Goal: Information Seeking & Learning: Learn about a topic

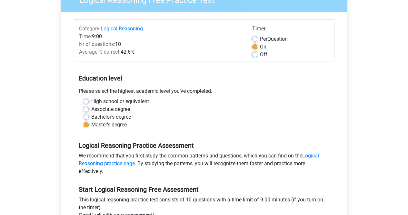
scroll to position [65, 0]
click at [260, 55] on label "Off" at bounding box center [263, 55] width 7 height 8
click at [253, 55] on input "Off" at bounding box center [254, 54] width 5 height 6
radio input "true"
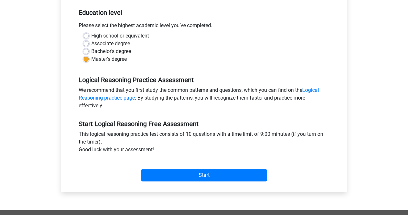
scroll to position [161, 0]
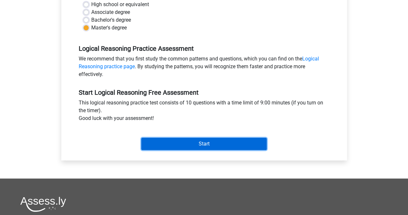
click at [195, 142] on input "Start" at bounding box center [204, 144] width 126 height 12
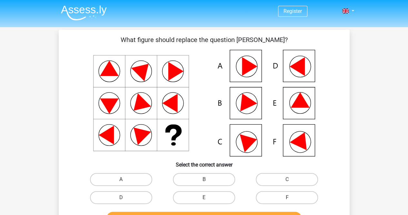
click at [291, 102] on icon at bounding box center [204, 103] width 260 height 107
click at [211, 192] on label "E" at bounding box center [204, 197] width 62 height 13
click at [208, 197] on input "E" at bounding box center [206, 199] width 4 height 4
radio input "true"
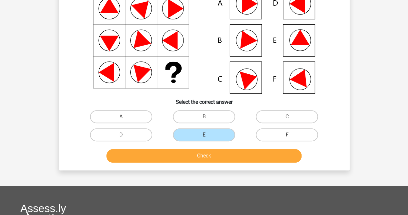
scroll to position [65, 0]
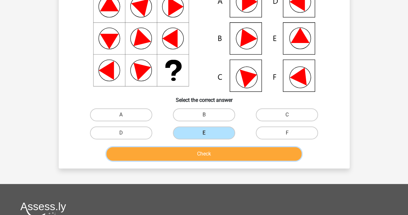
click at [210, 156] on button "Check" at bounding box center [204, 154] width 195 height 14
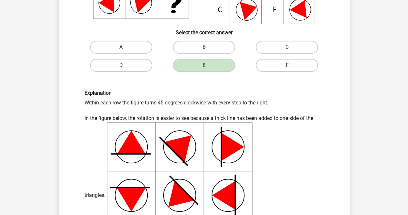
scroll to position [129, 0]
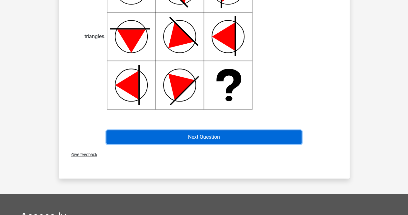
click at [253, 138] on button "Next Question" at bounding box center [204, 137] width 195 height 14
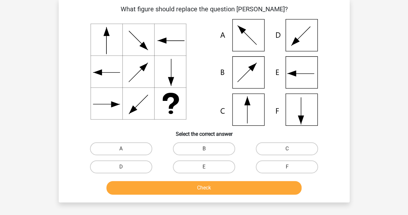
scroll to position [30, 0]
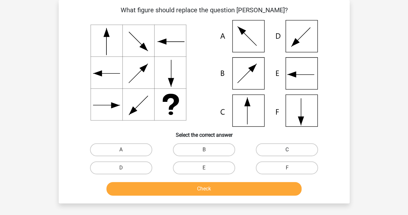
click at [296, 149] on label "C" at bounding box center [287, 149] width 62 height 13
click at [292, 149] on input "C" at bounding box center [289, 151] width 4 height 4
radio input "true"
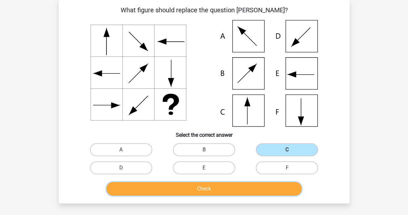
click at [218, 192] on button "Check" at bounding box center [204, 189] width 195 height 14
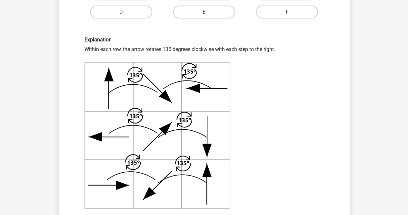
scroll to position [191, 0]
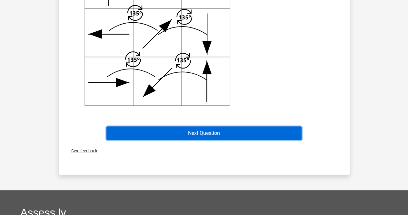
click at [237, 133] on button "Next Question" at bounding box center [204, 133] width 195 height 14
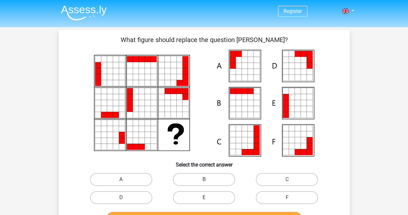
scroll to position [32, 0]
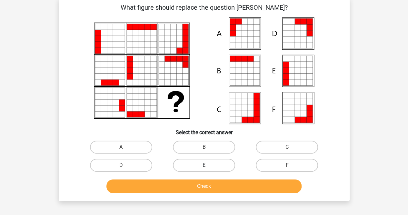
click at [212, 162] on label "E" at bounding box center [204, 165] width 62 height 13
click at [208, 165] on input "E" at bounding box center [206, 167] width 4 height 4
radio input "true"
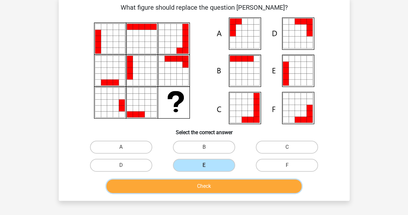
click at [219, 184] on button "Check" at bounding box center [204, 186] width 195 height 14
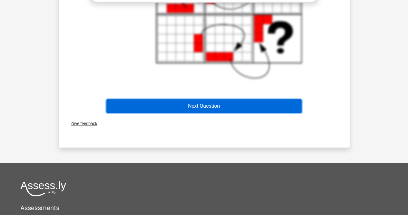
click at [197, 105] on button "Next Question" at bounding box center [204, 106] width 195 height 14
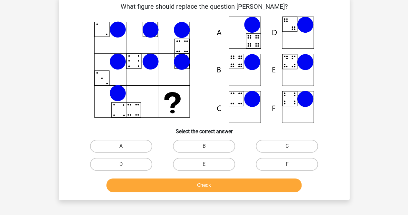
scroll to position [30, 0]
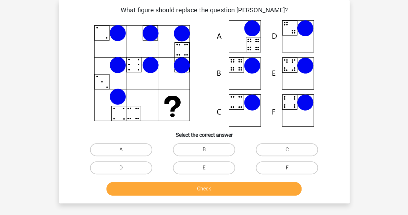
click at [228, 69] on icon at bounding box center [204, 73] width 260 height 107
click at [209, 146] on label "B" at bounding box center [204, 149] width 62 height 13
click at [208, 149] on input "B" at bounding box center [206, 151] width 4 height 4
radio input "true"
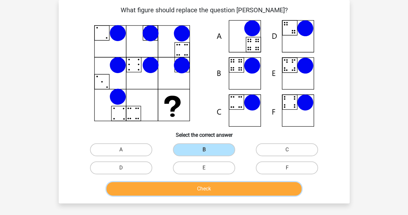
click at [229, 185] on button "Check" at bounding box center [204, 189] width 195 height 14
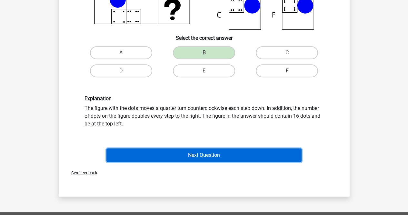
click at [216, 153] on button "Next Question" at bounding box center [204, 155] width 195 height 14
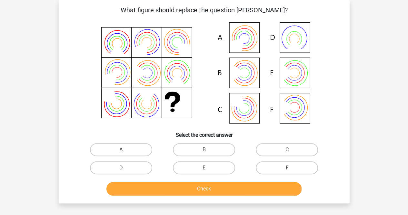
click at [138, 151] on label "A" at bounding box center [121, 149] width 62 height 13
click at [125, 151] on input "A" at bounding box center [123, 151] width 4 height 4
radio input "true"
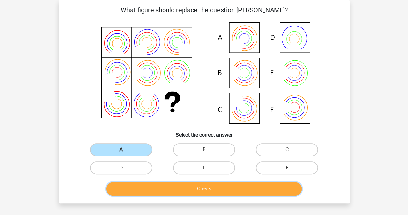
click at [202, 186] on button "Check" at bounding box center [204, 189] width 195 height 14
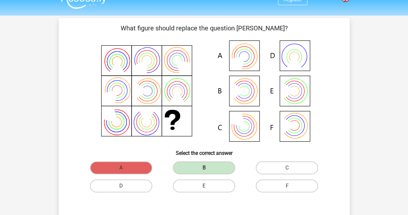
scroll to position [0, 0]
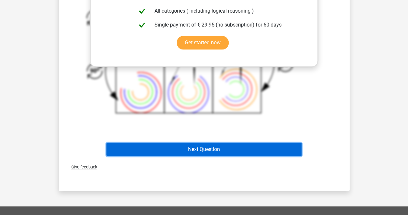
click at [214, 150] on button "Next Question" at bounding box center [204, 149] width 195 height 14
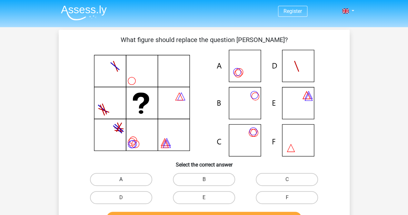
click at [136, 180] on label "A" at bounding box center [121, 179] width 62 height 13
click at [125, 180] on input "A" at bounding box center [123, 181] width 4 height 4
radio input "true"
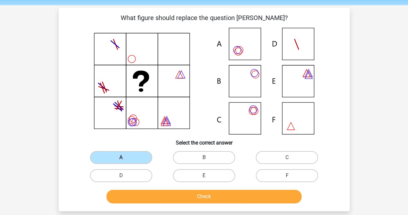
scroll to position [32, 0]
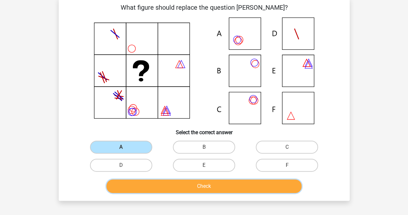
click at [180, 183] on button "Check" at bounding box center [204, 186] width 195 height 14
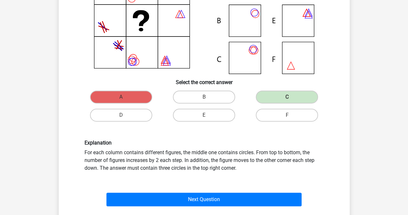
scroll to position [97, 0]
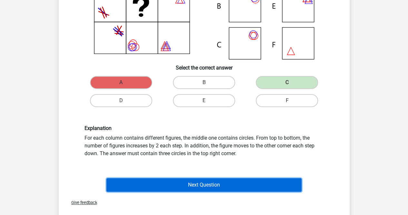
click at [212, 188] on button "Next Question" at bounding box center [204, 185] width 195 height 14
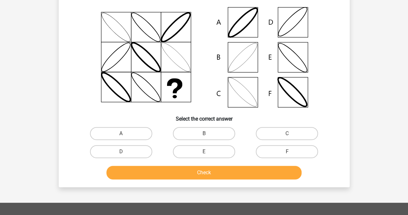
scroll to position [30, 0]
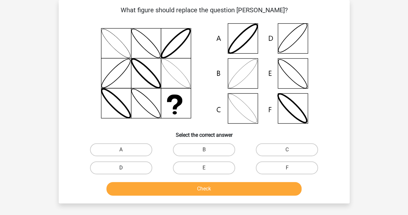
click at [135, 169] on label "D" at bounding box center [121, 167] width 62 height 13
click at [125, 169] on input "D" at bounding box center [123, 170] width 4 height 4
radio input "true"
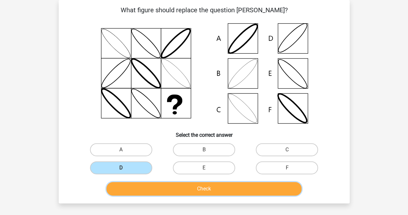
click at [180, 188] on button "Check" at bounding box center [204, 189] width 195 height 14
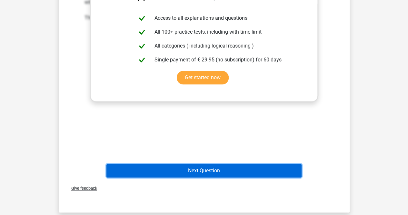
click at [189, 171] on button "Next Question" at bounding box center [204, 171] width 195 height 14
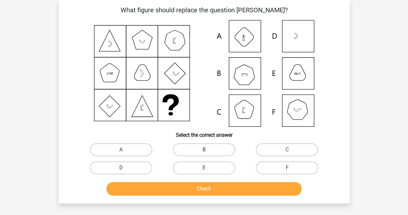
click at [195, 148] on label "B" at bounding box center [204, 149] width 62 height 13
click at [204, 149] on input "B" at bounding box center [206, 151] width 4 height 4
radio input "true"
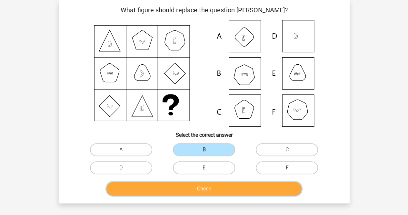
click at [232, 187] on button "Check" at bounding box center [204, 189] width 195 height 14
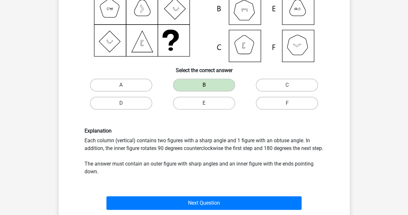
scroll to position [127, 0]
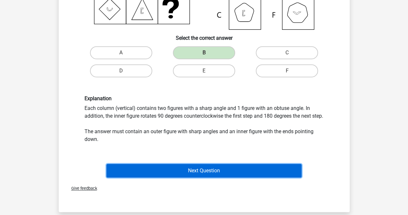
click at [203, 177] on button "Next Question" at bounding box center [204, 171] width 195 height 14
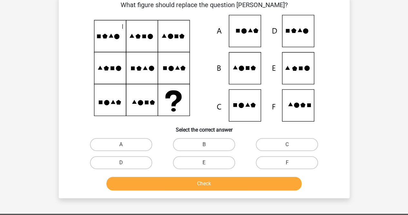
scroll to position [30, 0]
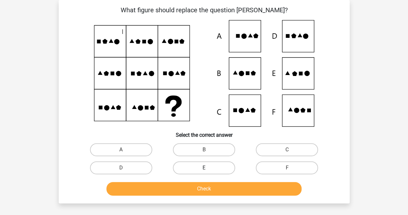
click at [214, 168] on label "E" at bounding box center [204, 167] width 62 height 13
click at [208, 168] on input "E" at bounding box center [206, 170] width 4 height 4
radio input "true"
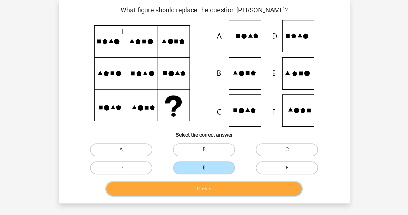
click at [226, 188] on button "Check" at bounding box center [204, 189] width 195 height 14
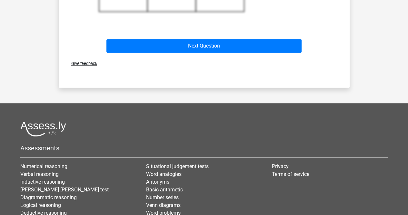
scroll to position [374, 0]
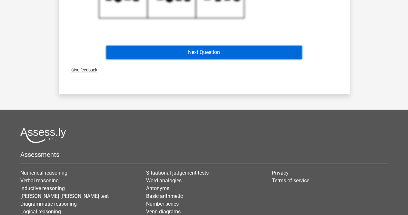
click at [174, 55] on button "Next Question" at bounding box center [204, 53] width 195 height 14
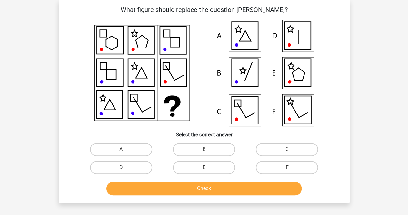
scroll to position [30, 0]
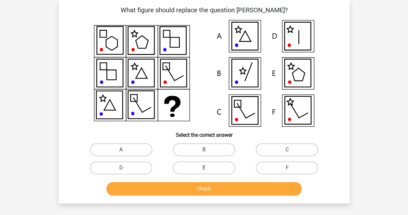
click at [202, 168] on label "E" at bounding box center [204, 167] width 62 height 13
click at [204, 168] on input "E" at bounding box center [206, 170] width 4 height 4
radio input "true"
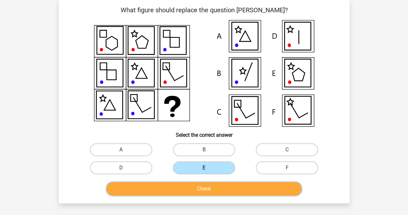
click at [204, 190] on button "Check" at bounding box center [204, 189] width 195 height 14
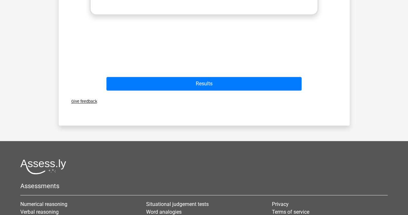
scroll to position [353, 0]
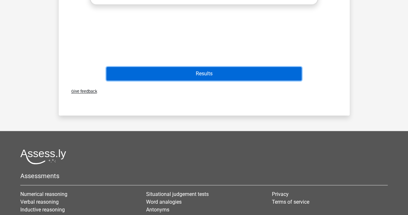
click at [210, 75] on button "Results" at bounding box center [204, 74] width 195 height 14
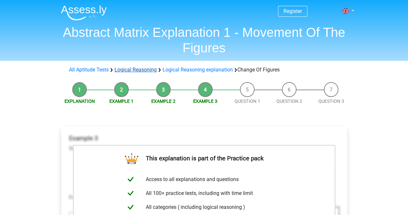
click at [139, 68] on link "Logical Reasoning" at bounding box center [136, 70] width 42 height 6
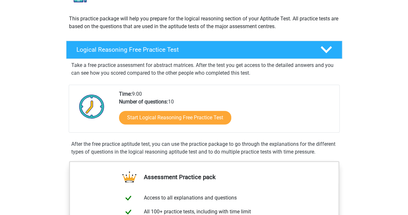
scroll to position [97, 0]
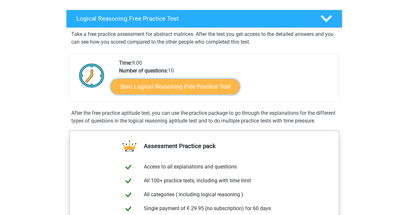
click at [185, 86] on link "Start Logical Reasoning Free Practice Test" at bounding box center [175, 85] width 129 height 15
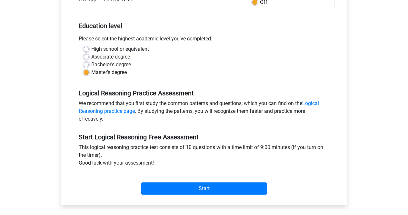
scroll to position [97, 0]
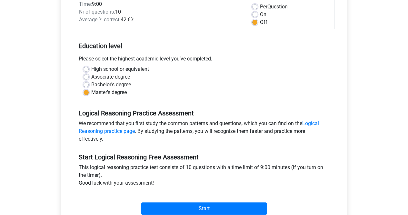
click at [125, 84] on label "Bachelor's degree" at bounding box center [111, 85] width 40 height 8
click at [89, 84] on input "Bachelor's degree" at bounding box center [86, 84] width 5 height 6
radio input "true"
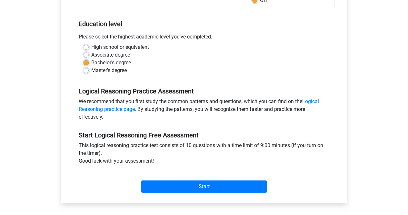
scroll to position [129, 0]
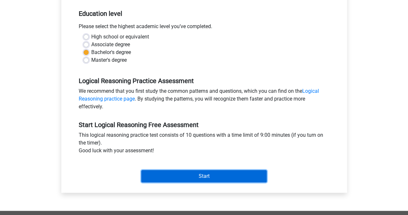
click at [224, 177] on input "Start" at bounding box center [204, 176] width 126 height 12
